Goal: Information Seeking & Learning: Learn about a topic

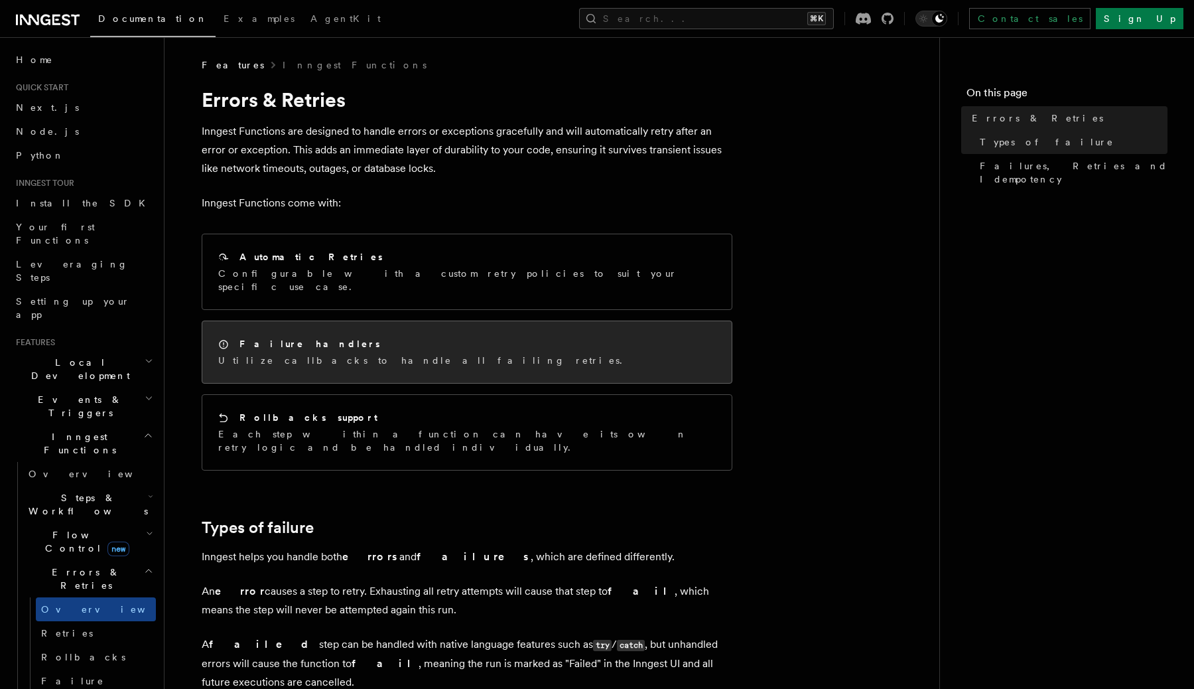
click at [383, 358] on div "Failure handlers Utilize callbacks to handle all failing retries." at bounding box center [466, 352] width 529 height 62
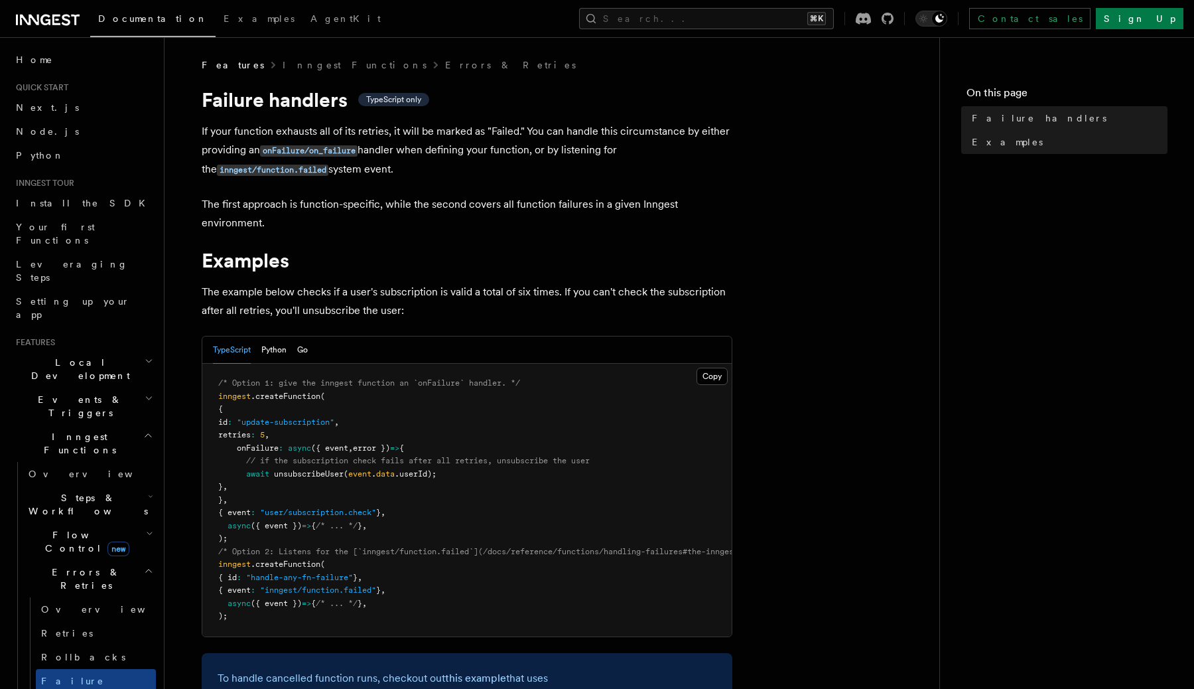
click at [736, 36] on div "Documentation Examples AgentKit Search... ⌘K Contact sales Sign Up" at bounding box center [597, 18] width 1194 height 37
click at [736, 25] on button "Search... ⌘K" at bounding box center [706, 18] width 255 height 21
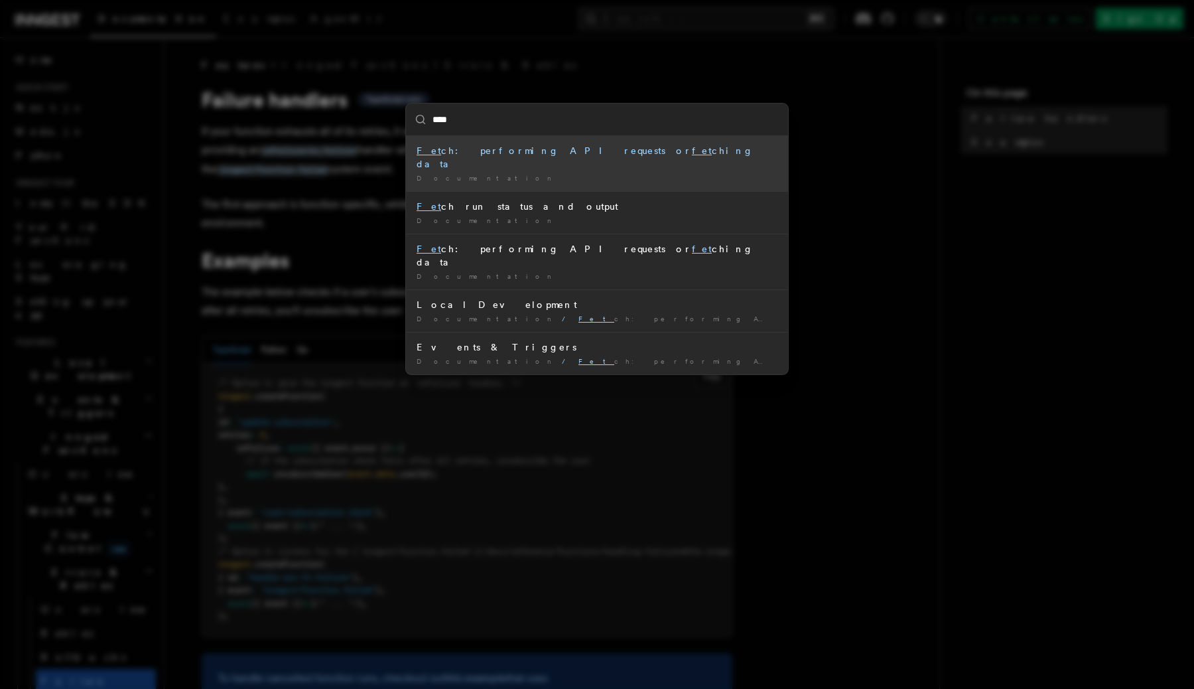
type input "*****"
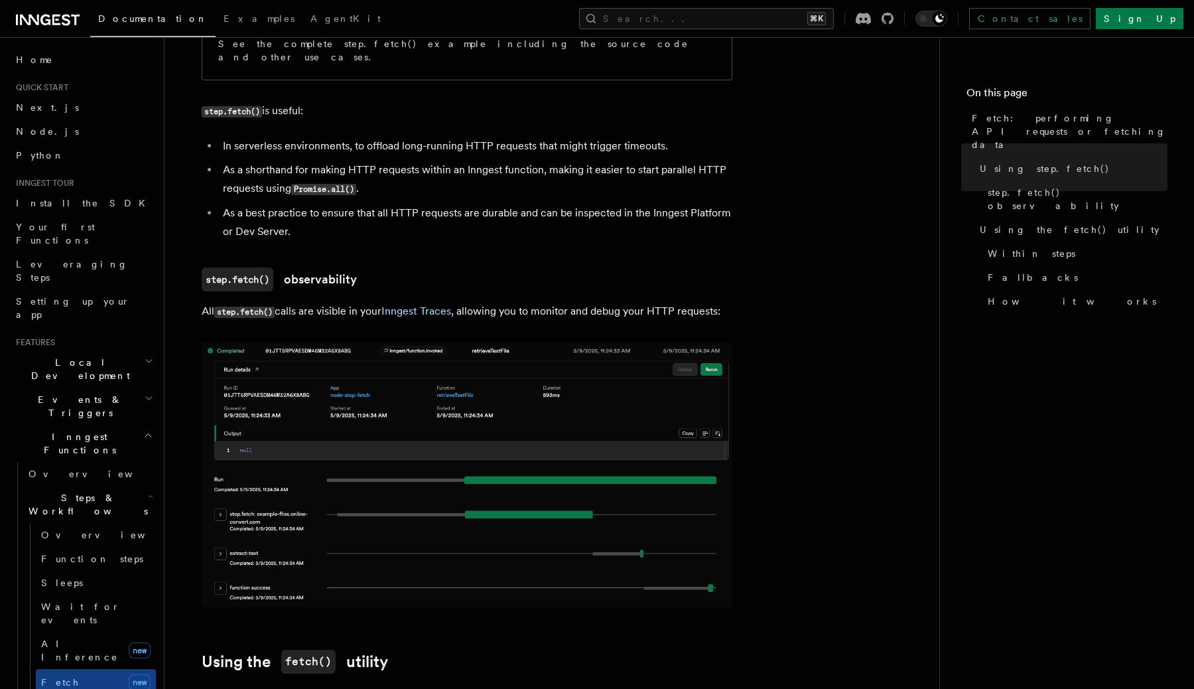
scroll to position [932, 0]
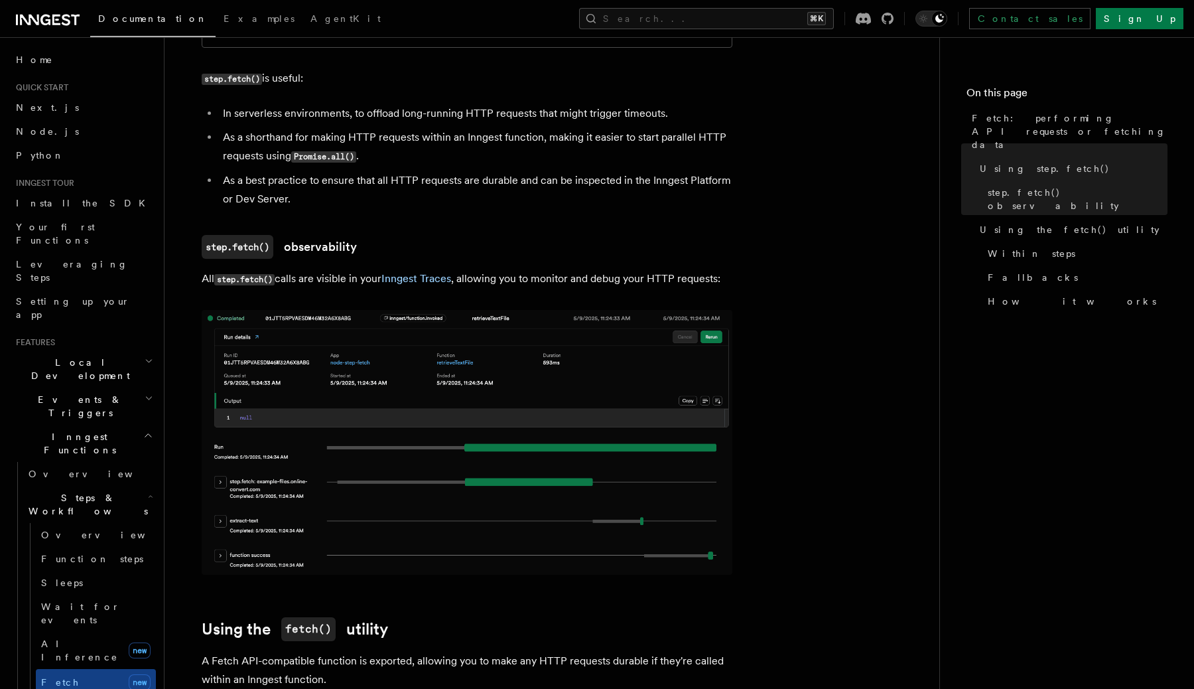
click at [423, 441] on img at bounding box center [467, 442] width 531 height 265
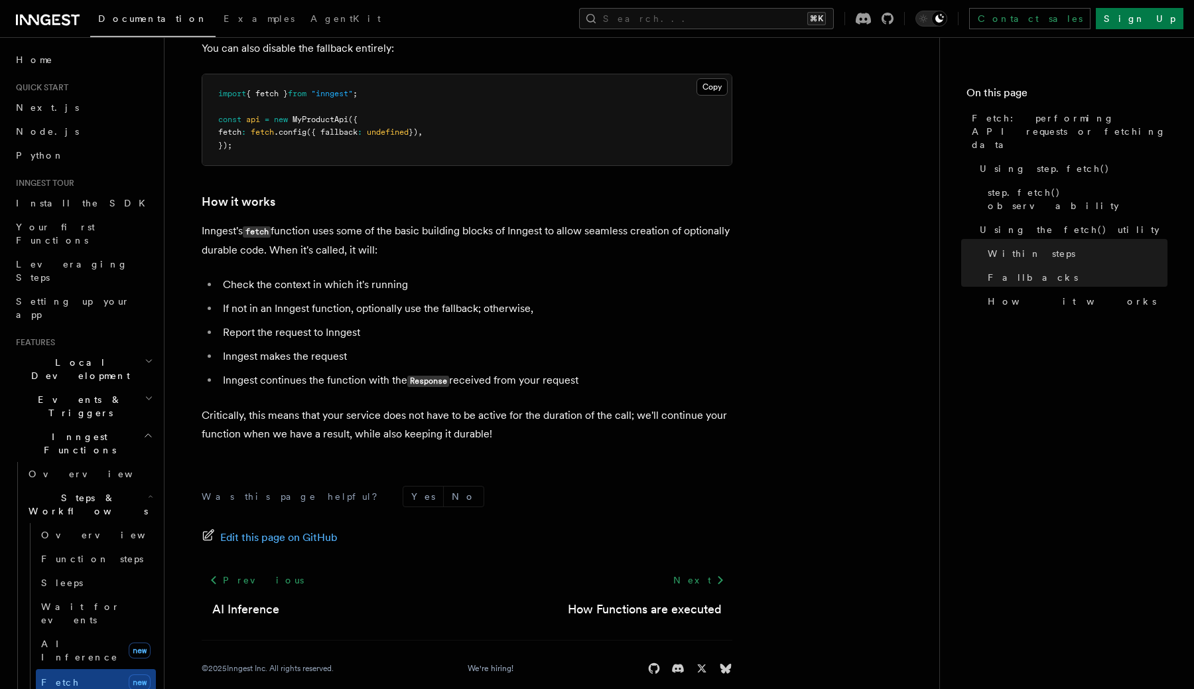
scroll to position [3033, 0]
